Goal: Task Accomplishment & Management: Complete application form

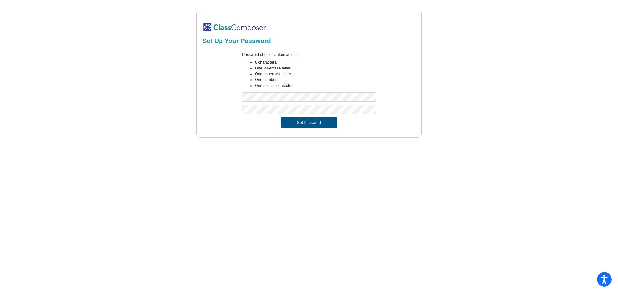
click at [305, 124] on button "Set Password" at bounding box center [309, 123] width 57 height 10
click at [312, 127] on button "Set Password" at bounding box center [309, 123] width 57 height 10
click at [234, 99] on div "Password should contain at least: 8 characters. One lowercase letter. One upper…" at bounding box center [309, 78] width 215 height 53
click at [228, 113] on div at bounding box center [309, 111] width 215 height 13
click at [308, 122] on button "Set Password" at bounding box center [309, 123] width 57 height 10
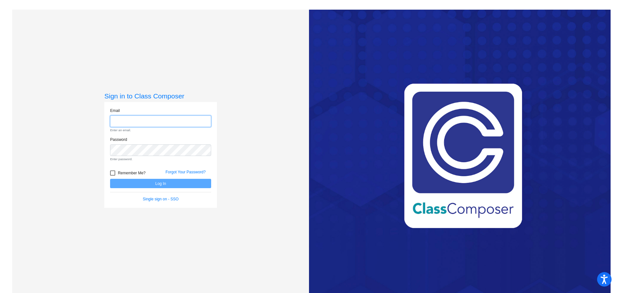
click at [117, 121] on input "email" at bounding box center [160, 122] width 101 height 12
type input "[EMAIL_ADDRESS][DOMAIN_NAME]"
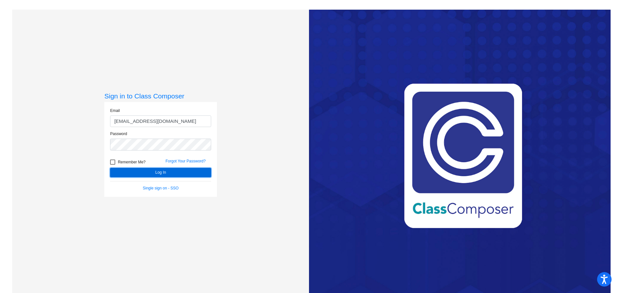
click at [156, 172] on button "Log In" at bounding box center [160, 172] width 101 height 9
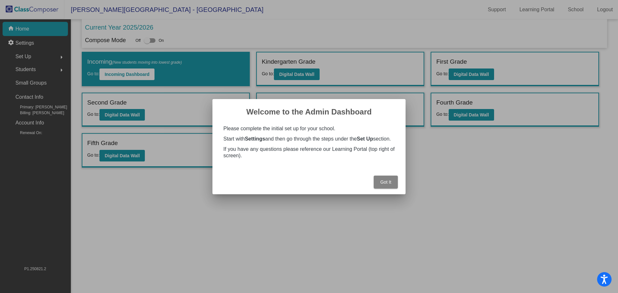
click at [382, 184] on span "Got It" at bounding box center [385, 182] width 11 height 5
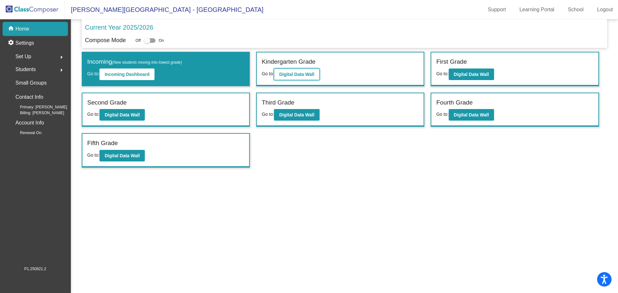
click at [288, 73] on b "Digital Data Wall" at bounding box center [296, 74] width 35 height 5
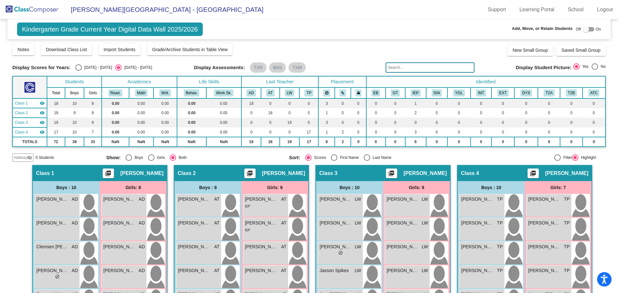
click at [585, 29] on div at bounding box center [586, 29] width 6 height 6
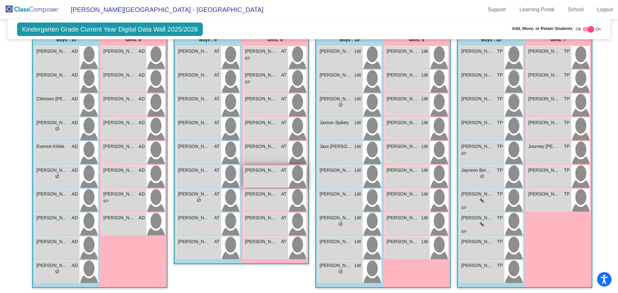
scroll to position [162, 0]
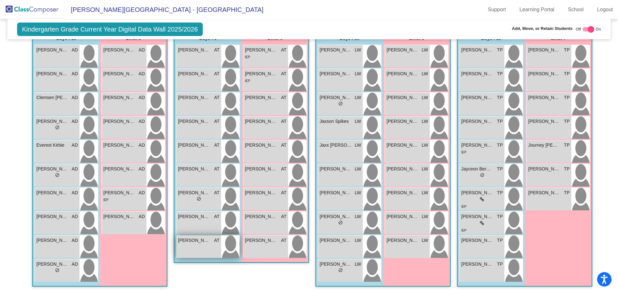
click at [187, 245] on div "[PERSON_NAME] AT lock do_not_disturb_alt" at bounding box center [198, 247] width 45 height 23
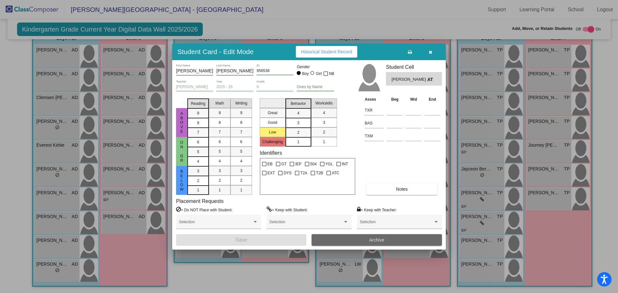
click at [371, 240] on span "Archive" at bounding box center [376, 240] width 15 height 5
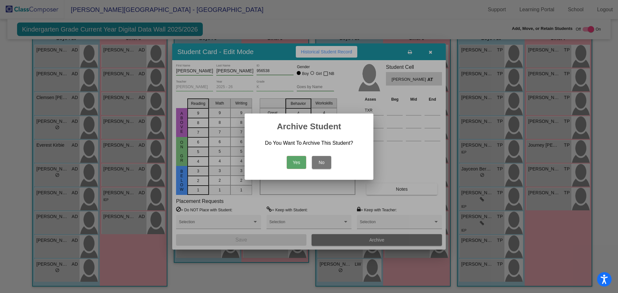
click at [295, 161] on button "Yes" at bounding box center [296, 162] width 19 height 13
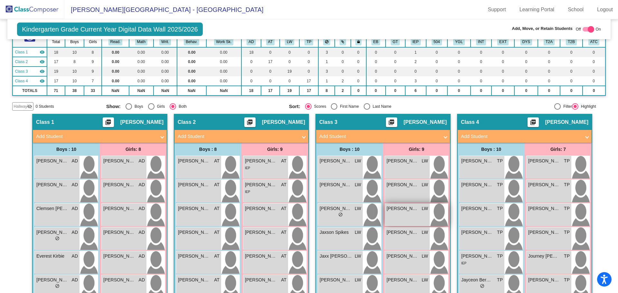
scroll to position [66, 0]
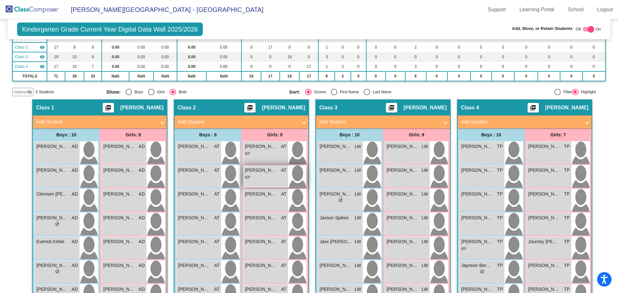
click at [295, 171] on img at bounding box center [297, 177] width 18 height 23
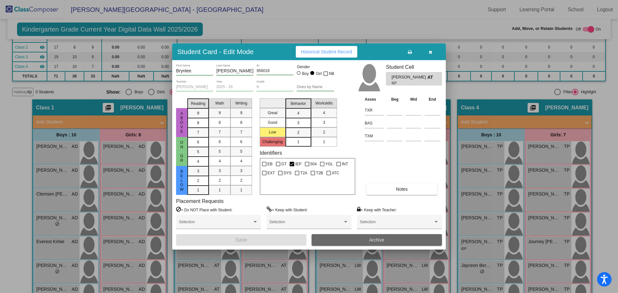
click at [351, 237] on button "Archive" at bounding box center [377, 240] width 130 height 12
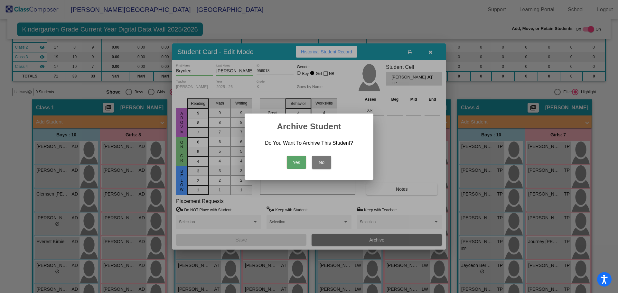
click at [293, 162] on button "Yes" at bounding box center [296, 162] width 19 height 13
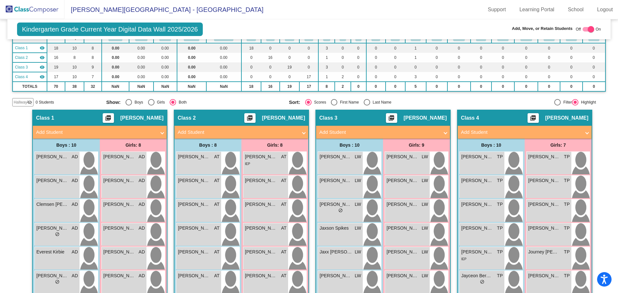
scroll to position [0, 0]
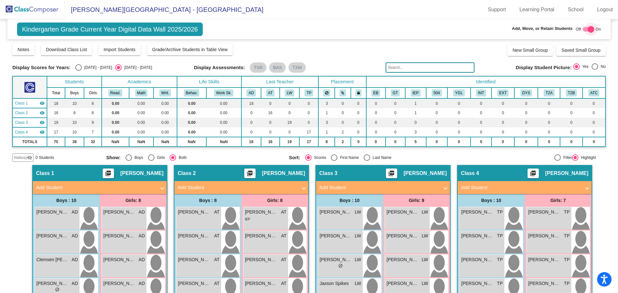
click at [588, 30] on div at bounding box center [591, 29] width 6 height 6
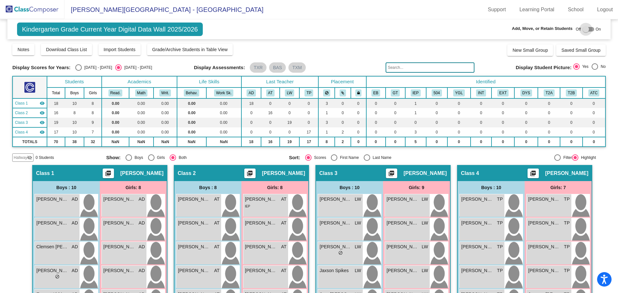
click at [585, 28] on div at bounding box center [586, 29] width 6 height 6
checkbox input "true"
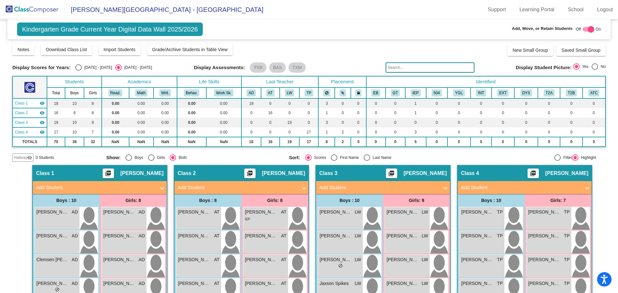
click at [96, 187] on mat-panel-title "Add Student" at bounding box center [96, 187] width 120 height 7
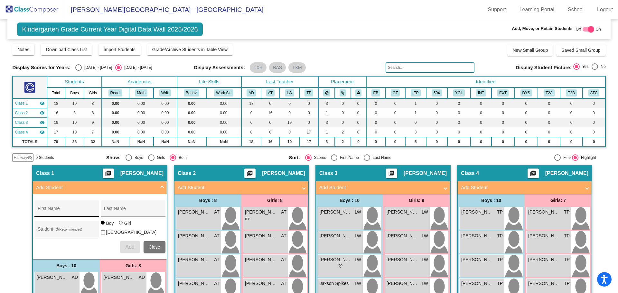
click at [44, 207] on div "First Name" at bounding box center [67, 210] width 58 height 13
type input "Ryatt"
click at [110, 209] on input "Last Name" at bounding box center [133, 211] width 58 height 5
type input "[PERSON_NAME]"
click at [42, 226] on div "Student Id (Recommended)" at bounding box center [67, 230] width 58 height 13
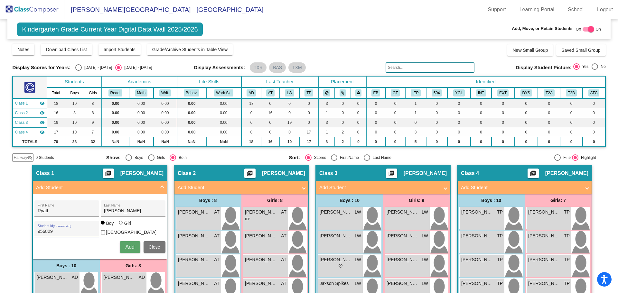
type input "956829"
click at [127, 246] on span "Add" at bounding box center [129, 246] width 9 height 5
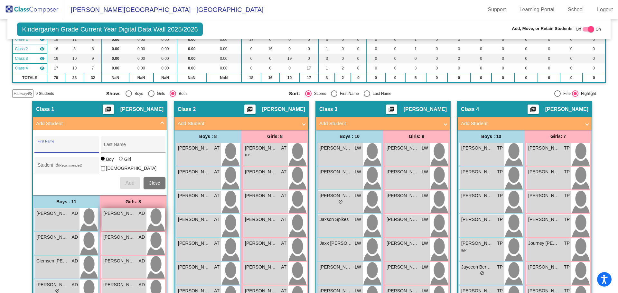
scroll to position [64, 0]
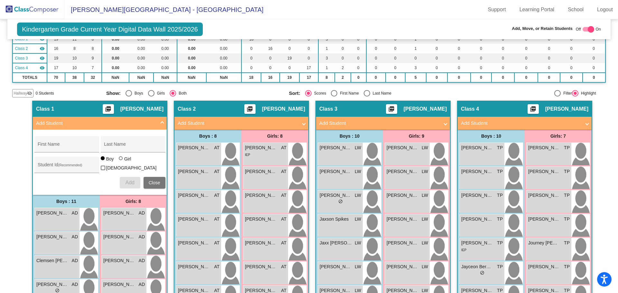
click at [219, 123] on mat-panel-title "Add Student" at bounding box center [238, 123] width 120 height 7
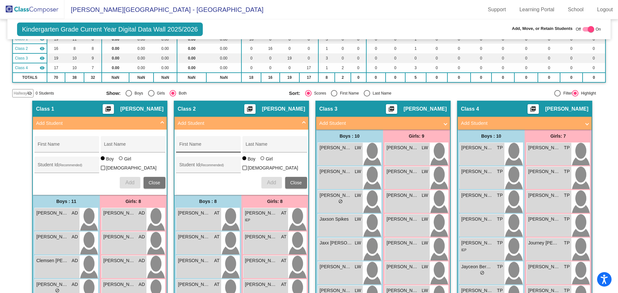
click at [184, 142] on div "First Name" at bounding box center [208, 146] width 58 height 13
click at [188, 144] on div "First Name" at bounding box center [208, 146] width 58 height 13
type input "Charlotte"
click at [249, 143] on div "Last Name" at bounding box center [275, 146] width 58 height 13
type input "[PERSON_NAME]"
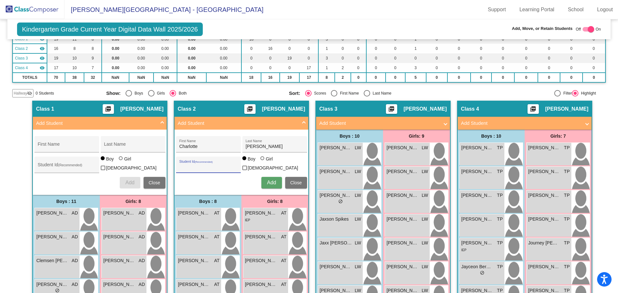
click at [191, 165] on input "Student Id (Recommended)" at bounding box center [208, 167] width 58 height 5
type input "957004"
click at [260, 160] on div at bounding box center [262, 158] width 4 height 4
click at [263, 162] on input "Girl" at bounding box center [263, 162] width 0 height 0
radio input "true"
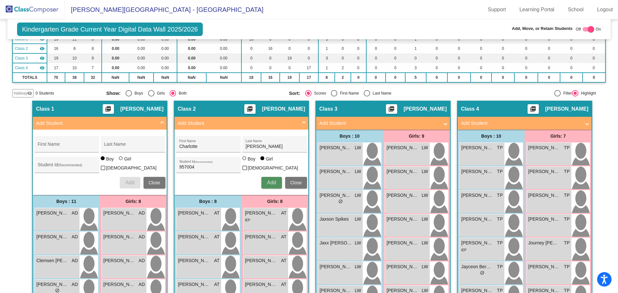
click at [270, 182] on span "Add" at bounding box center [271, 182] width 9 height 5
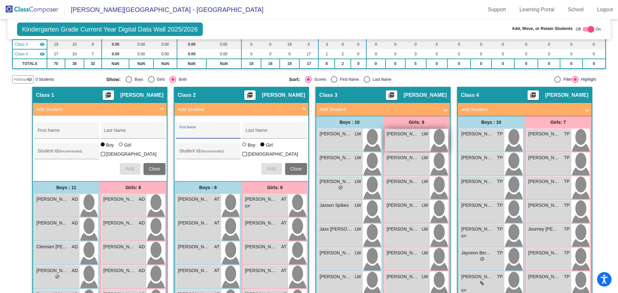
scroll to position [57, 0]
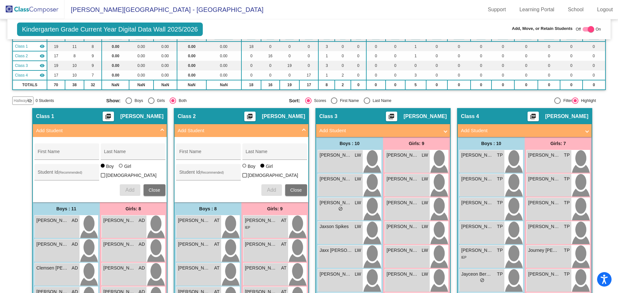
click at [351, 129] on mat-panel-title "Add Student" at bounding box center [379, 130] width 120 height 7
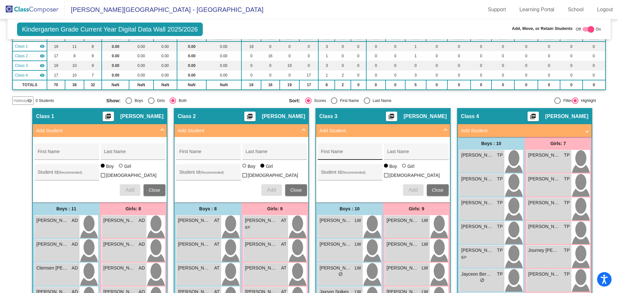
click at [334, 150] on div "First Name" at bounding box center [350, 153] width 58 height 13
type input "[PERSON_NAME]"
click at [388, 154] on input "Last Name" at bounding box center [416, 154] width 58 height 5
type input "Brumond"
click at [323, 169] on div "Student Id (Recommended)" at bounding box center [350, 173] width 58 height 13
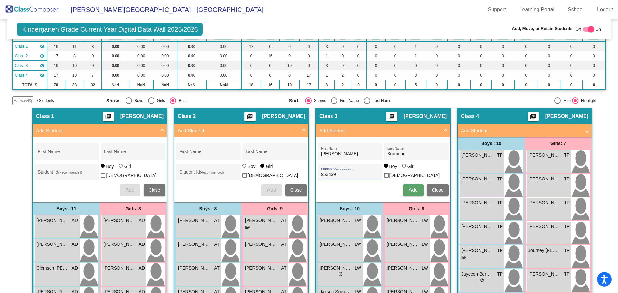
type input "953439"
click at [416, 190] on span "Add" at bounding box center [413, 189] width 9 height 5
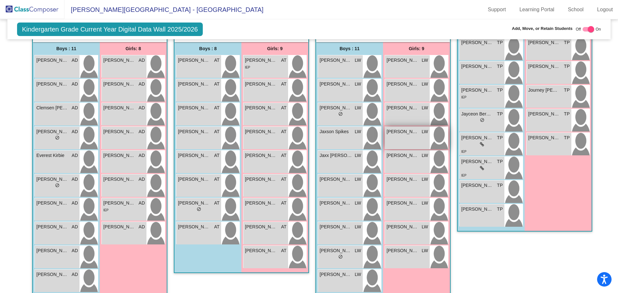
scroll to position [218, 0]
click at [342, 231] on div "[PERSON_NAME] LW lock do_not_disturb_alt" at bounding box center [340, 233] width 45 height 23
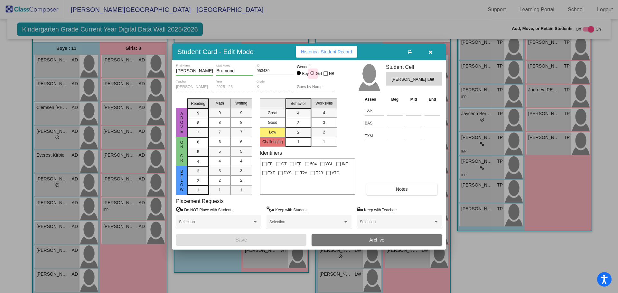
click at [313, 72] on div at bounding box center [312, 73] width 4 height 4
click at [313, 76] on input "Girl" at bounding box center [313, 76] width 0 height 0
radio input "true"
click at [229, 240] on button "Save" at bounding box center [241, 240] width 130 height 12
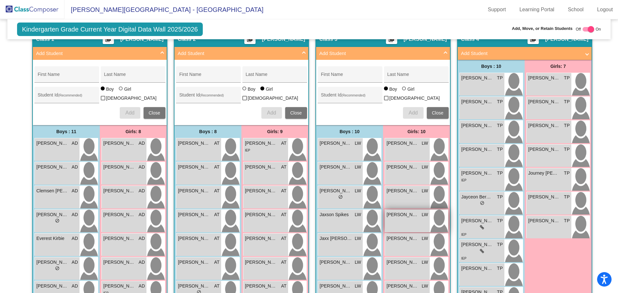
scroll to position [154, 0]
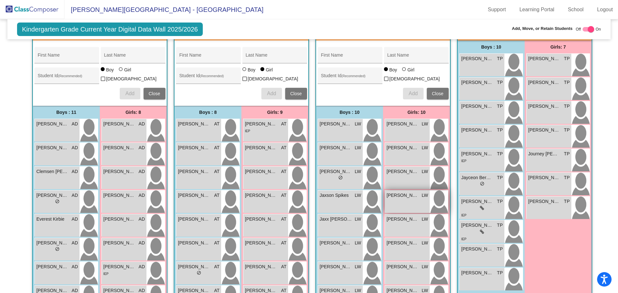
click at [410, 200] on div "[PERSON_NAME] lock do_not_disturb_alt" at bounding box center [407, 202] width 45 height 23
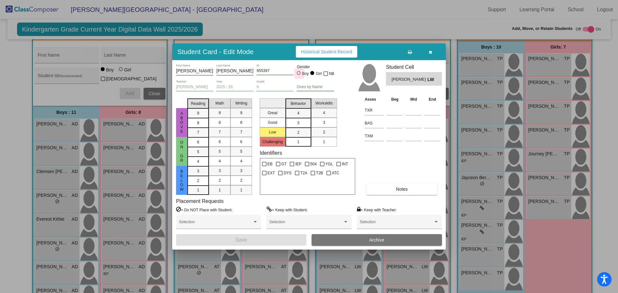
click at [298, 72] on div at bounding box center [299, 73] width 4 height 4
click at [299, 76] on input "Boy" at bounding box center [299, 76] width 0 height 0
radio input "true"
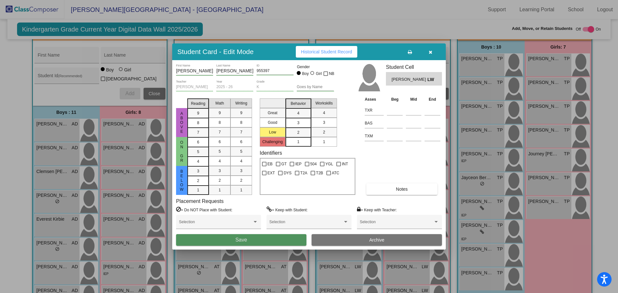
click at [249, 238] on button "Save" at bounding box center [241, 240] width 130 height 12
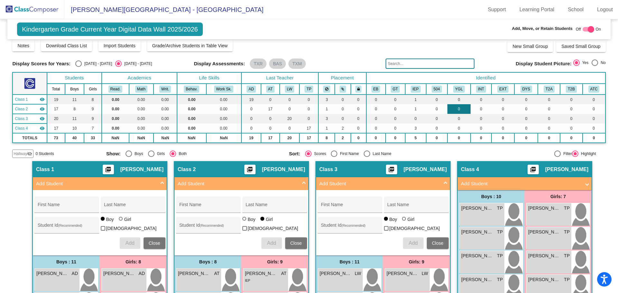
scroll to position [0, 0]
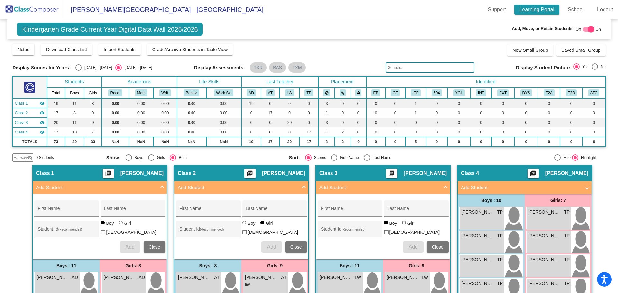
click at [533, 6] on link "Learning Portal" at bounding box center [537, 10] width 45 height 10
click at [36, 9] on img at bounding box center [32, 9] width 64 height 19
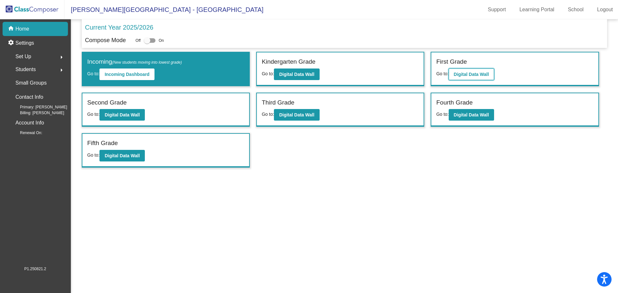
click at [467, 76] on b "Digital Data Wall" at bounding box center [471, 74] width 35 height 5
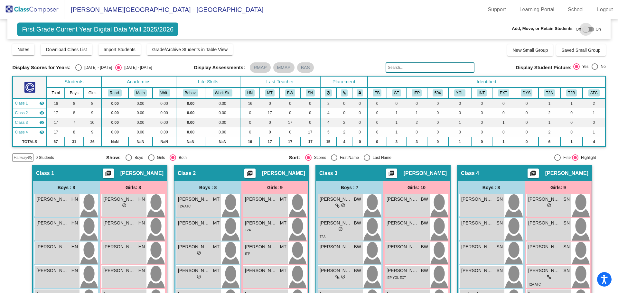
click at [583, 28] on div at bounding box center [586, 29] width 6 height 6
checkbox input "true"
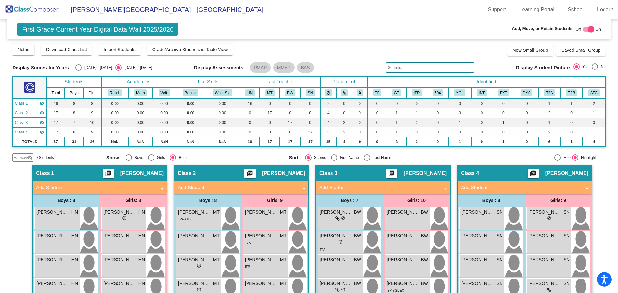
click at [65, 188] on mat-panel-title "Add Student" at bounding box center [96, 187] width 120 height 7
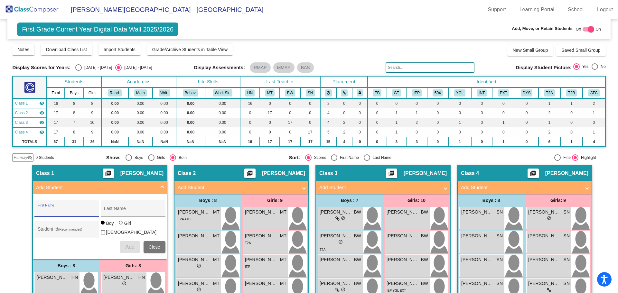
click at [49, 210] on input "First Name" at bounding box center [67, 211] width 58 height 5
type input "j"
type input "[PERSON_NAME]"
click at [111, 209] on input "Last Name" at bounding box center [133, 211] width 58 height 5
type input "[PERSON_NAME]"
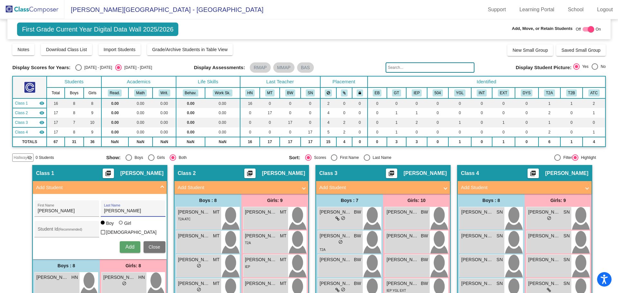
click at [119, 225] on div at bounding box center [121, 223] width 4 height 4
click at [121, 226] on input "Girl" at bounding box center [121, 226] width 0 height 0
radio input "true"
click at [41, 230] on input "Student Id (Recommended)" at bounding box center [67, 231] width 58 height 5
type input "957385"
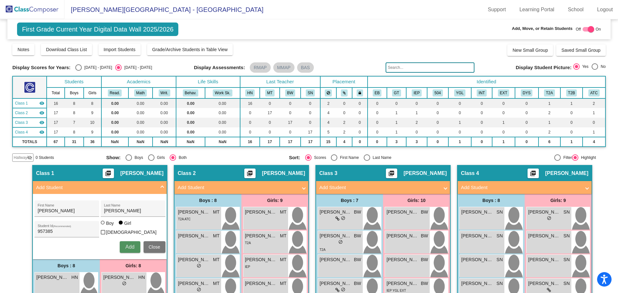
click at [127, 249] on span "Add" at bounding box center [129, 246] width 9 height 5
type input "[GEOGRAPHIC_DATA]"
click at [113, 208] on div "Last Name" at bounding box center [133, 210] width 58 height 13
type input "[PERSON_NAME]"
click at [40, 229] on input "Student Id (Recommended)" at bounding box center [67, 231] width 58 height 5
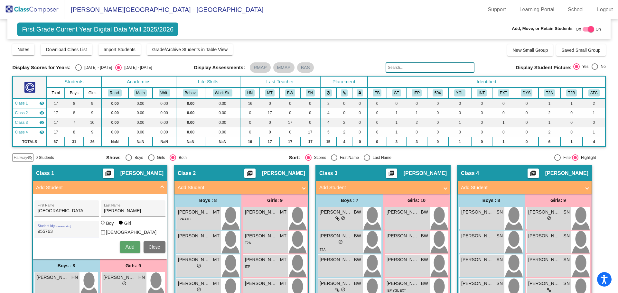
type input "955763"
click at [127, 246] on span "Add" at bounding box center [129, 246] width 9 height 5
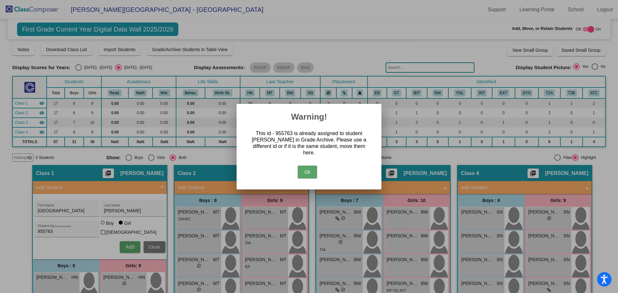
click at [305, 171] on button "Ok" at bounding box center [307, 172] width 19 height 13
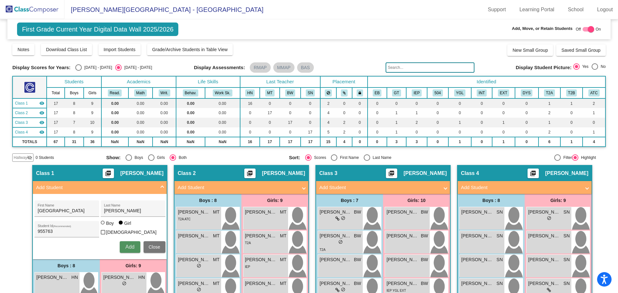
click at [126, 244] on span "Add" at bounding box center [129, 246] width 9 height 5
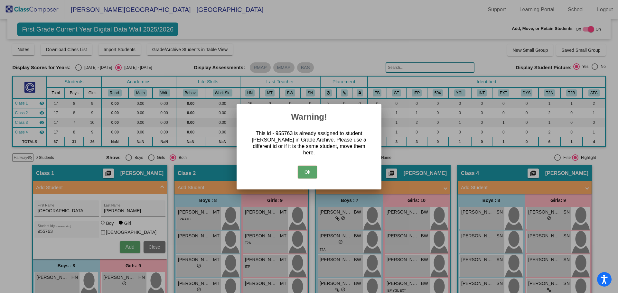
drag, startPoint x: 310, startPoint y: 170, endPoint x: 309, endPoint y: 166, distance: 3.9
click at [309, 170] on button "Ok" at bounding box center [307, 172] width 19 height 13
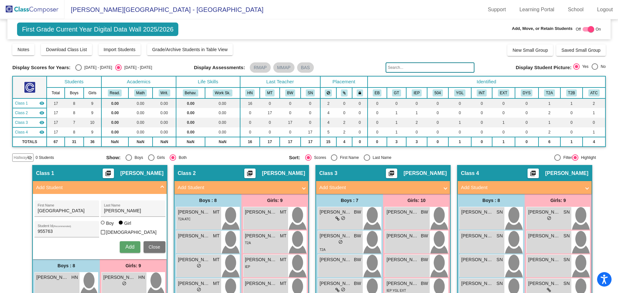
click at [18, 157] on span "Hallway" at bounding box center [21, 158] width 14 height 6
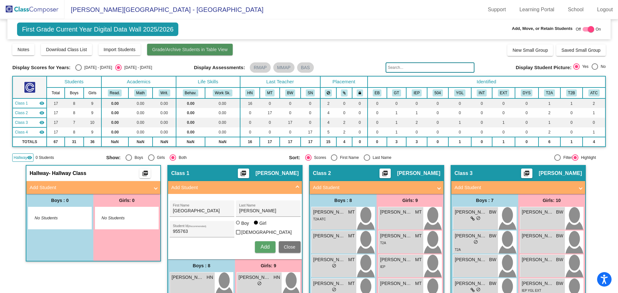
click at [179, 46] on button "Grade/Archive Students in Table View" at bounding box center [190, 50] width 86 height 12
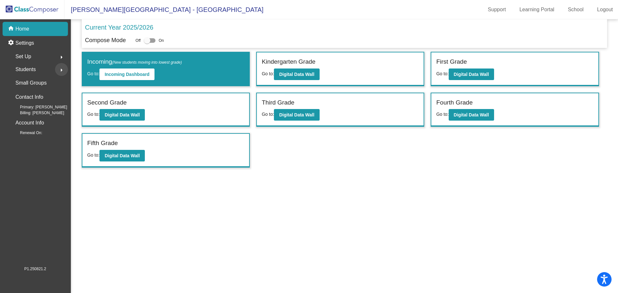
click at [62, 70] on mat-icon "arrow_right" at bounding box center [62, 70] width 8 height 8
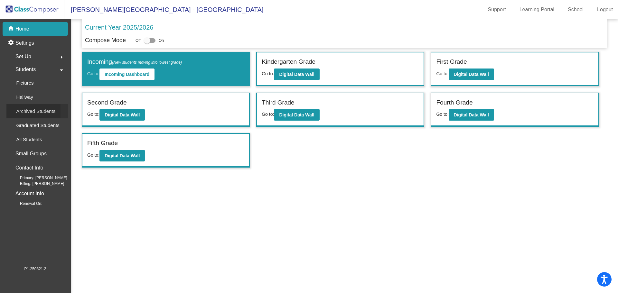
click at [30, 110] on p "Archived Students" at bounding box center [35, 112] width 39 height 8
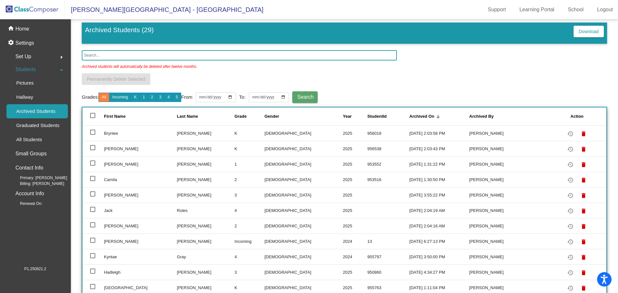
scroll to position [2, 0]
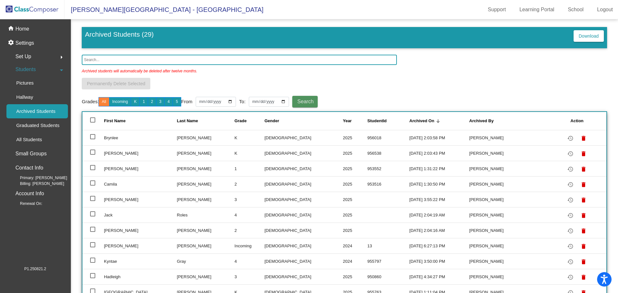
click at [313, 100] on span "Search" at bounding box center [306, 101] width 16 height 5
click at [100, 61] on input "text" at bounding box center [239, 60] width 315 height 10
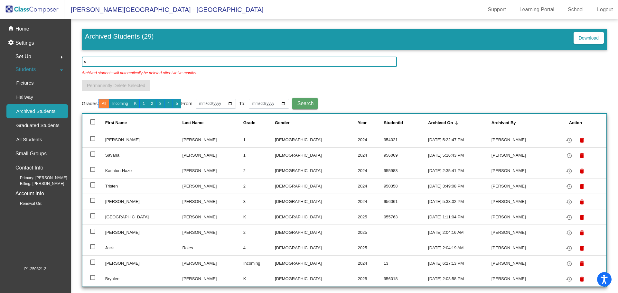
scroll to position [0, 0]
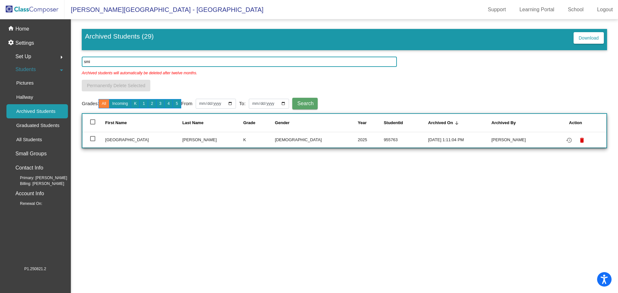
type input "smi"
click at [93, 137] on div at bounding box center [92, 138] width 5 height 5
click at [93, 141] on input "select row 24" at bounding box center [92, 141] width 0 height 0
drag, startPoint x: 92, startPoint y: 139, endPoint x: 90, endPoint y: 142, distance: 3.3
click at [90, 141] on div at bounding box center [92, 138] width 5 height 5
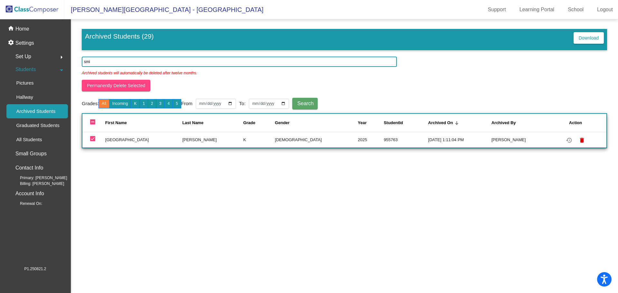
click at [92, 141] on input "deselect row 24" at bounding box center [92, 141] width 0 height 0
click at [92, 138] on div at bounding box center [92, 138] width 5 height 5
click at [92, 141] on input "select row 24" at bounding box center [92, 141] width 0 height 0
click at [93, 139] on div at bounding box center [92, 138] width 5 height 5
click at [93, 141] on input "deselect row 24" at bounding box center [92, 141] width 0 height 0
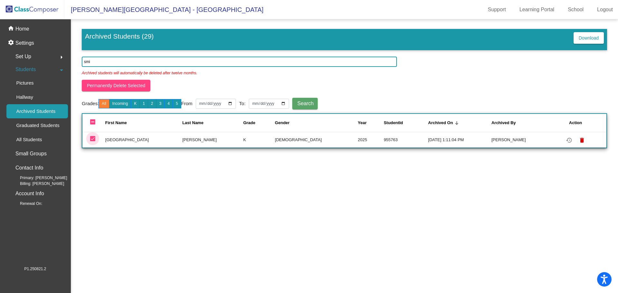
checkbox input "false"
click at [565, 142] on mat-icon "restore" at bounding box center [569, 141] width 8 height 8
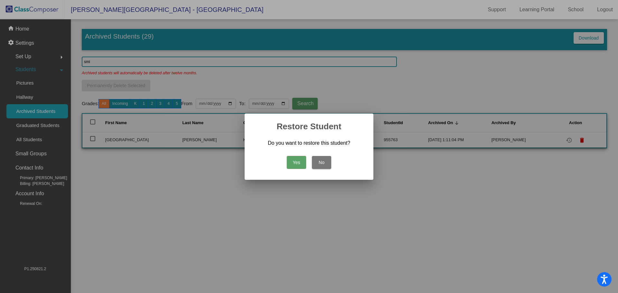
click at [292, 163] on button "Yes" at bounding box center [296, 162] width 19 height 13
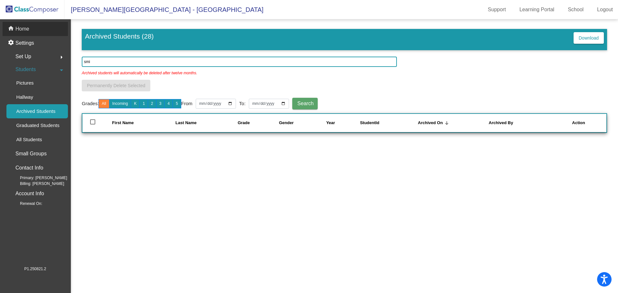
click at [23, 28] on p "Home" at bounding box center [22, 29] width 14 height 8
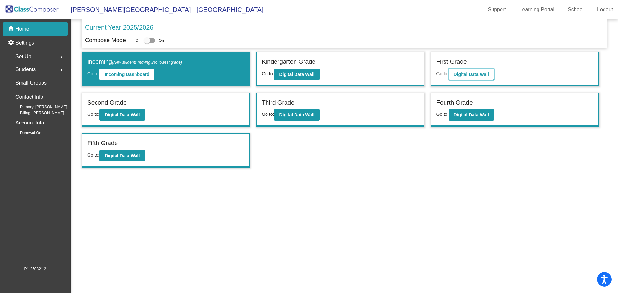
click at [468, 72] on b "Digital Data Wall" at bounding box center [471, 74] width 35 height 5
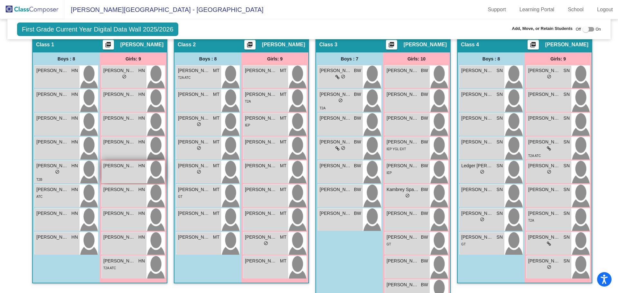
scroll to position [32, 0]
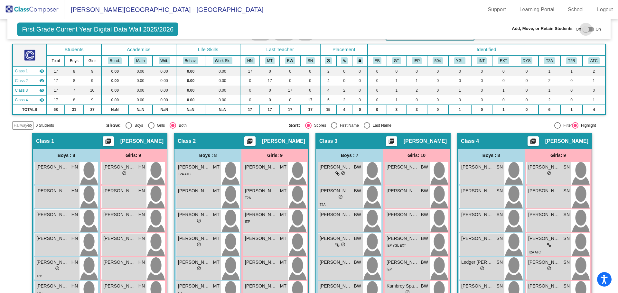
click at [583, 28] on div at bounding box center [586, 29] width 6 height 6
checkbox input "true"
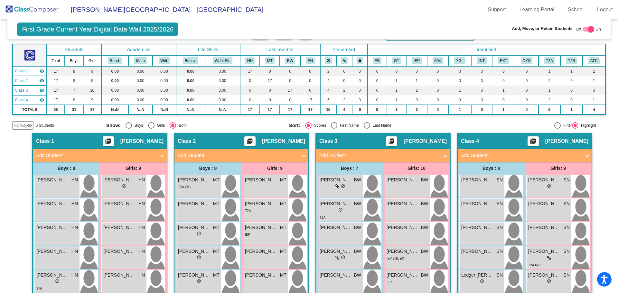
click at [62, 155] on mat-panel-title "Add Student" at bounding box center [96, 155] width 120 height 7
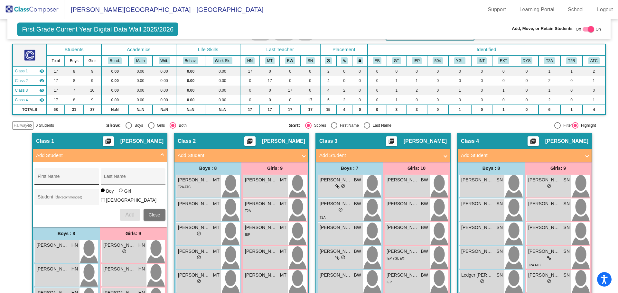
click at [47, 175] on div "First Name" at bounding box center [67, 178] width 58 height 13
type input "[GEOGRAPHIC_DATA]"
click at [116, 174] on div "Last Name" at bounding box center [133, 178] width 58 height 13
type input "[PERSON_NAME]"
click at [119, 193] on div at bounding box center [121, 191] width 4 height 4
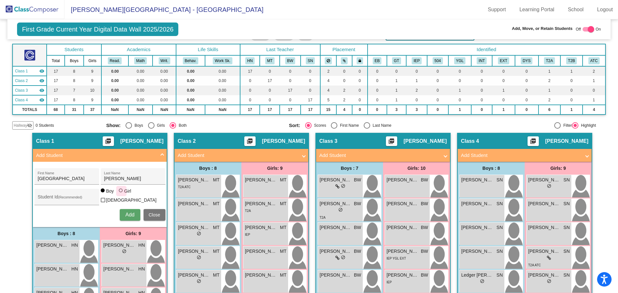
click at [121, 194] on input "Girl" at bounding box center [121, 194] width 0 height 0
radio input "true"
click at [38, 193] on div "Student Id (Recommended)" at bounding box center [67, 198] width 58 height 13
type input "955763"
click at [125, 212] on span "Add" at bounding box center [129, 214] width 9 height 5
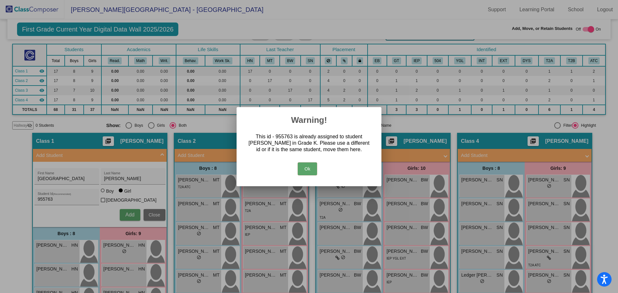
click at [309, 168] on button "Ok" at bounding box center [307, 169] width 19 height 13
